Goal: Find specific page/section: Find specific page/section

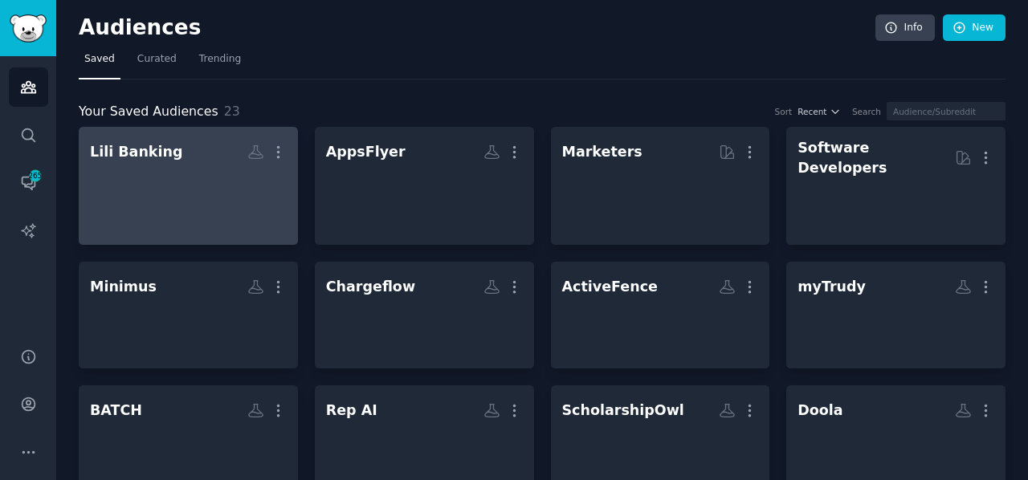
click at [176, 186] on div at bounding box center [188, 194] width 197 height 56
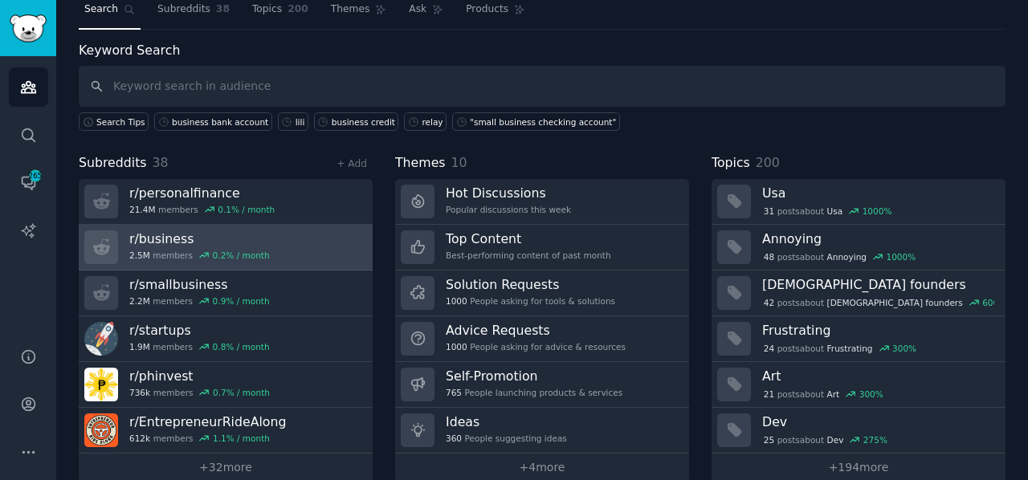
scroll to position [51, 0]
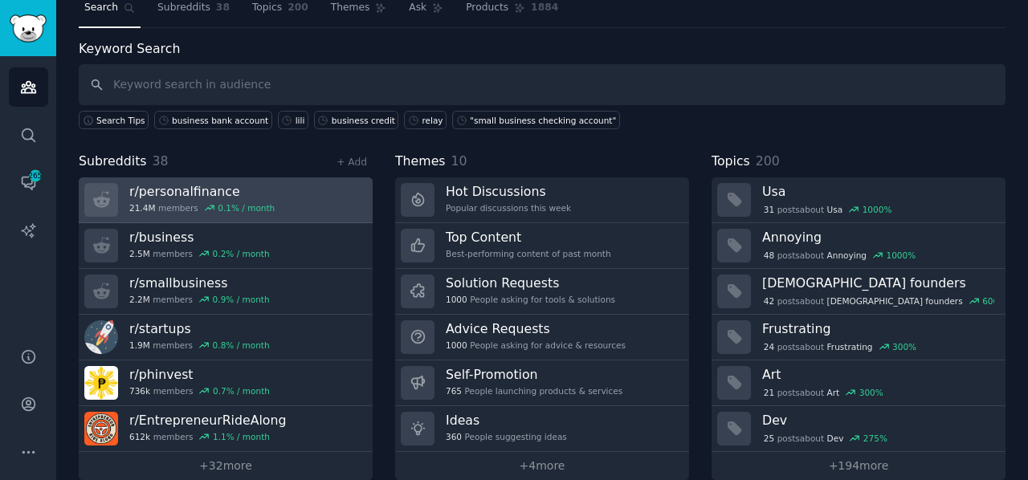
click at [183, 200] on div "r/ personalfinance 21.4M members 0.1 % / month" at bounding box center [201, 200] width 145 height 34
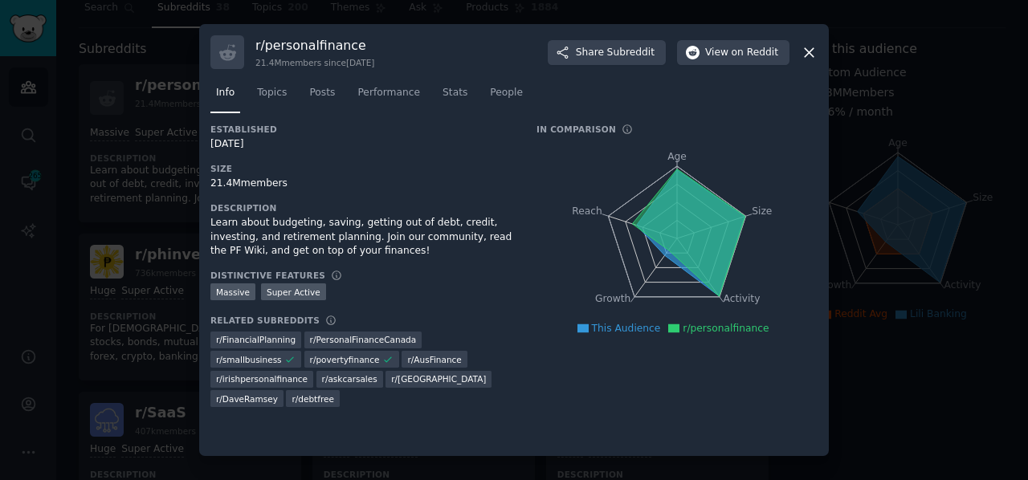
click at [808, 50] on icon at bounding box center [808, 52] width 17 height 17
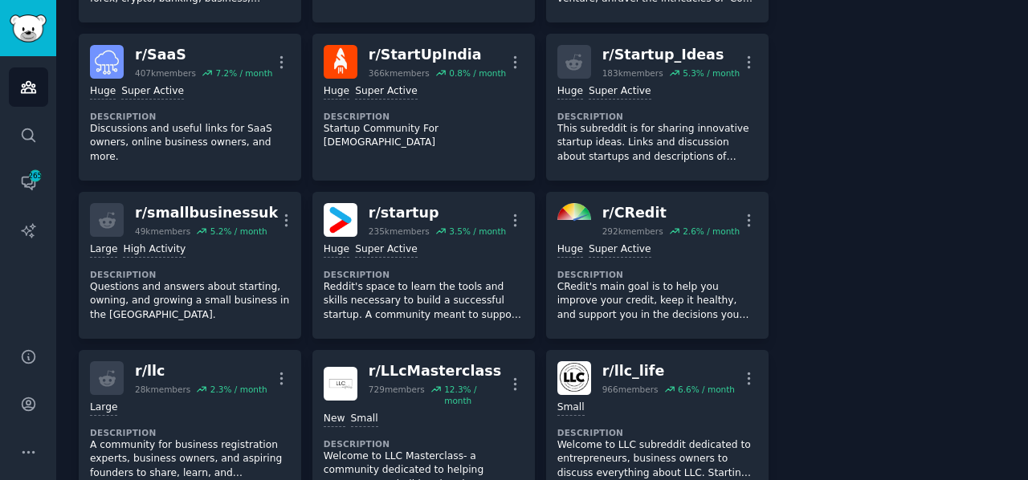
scroll to position [410, 0]
